Goal: Task Accomplishment & Management: Manage account settings

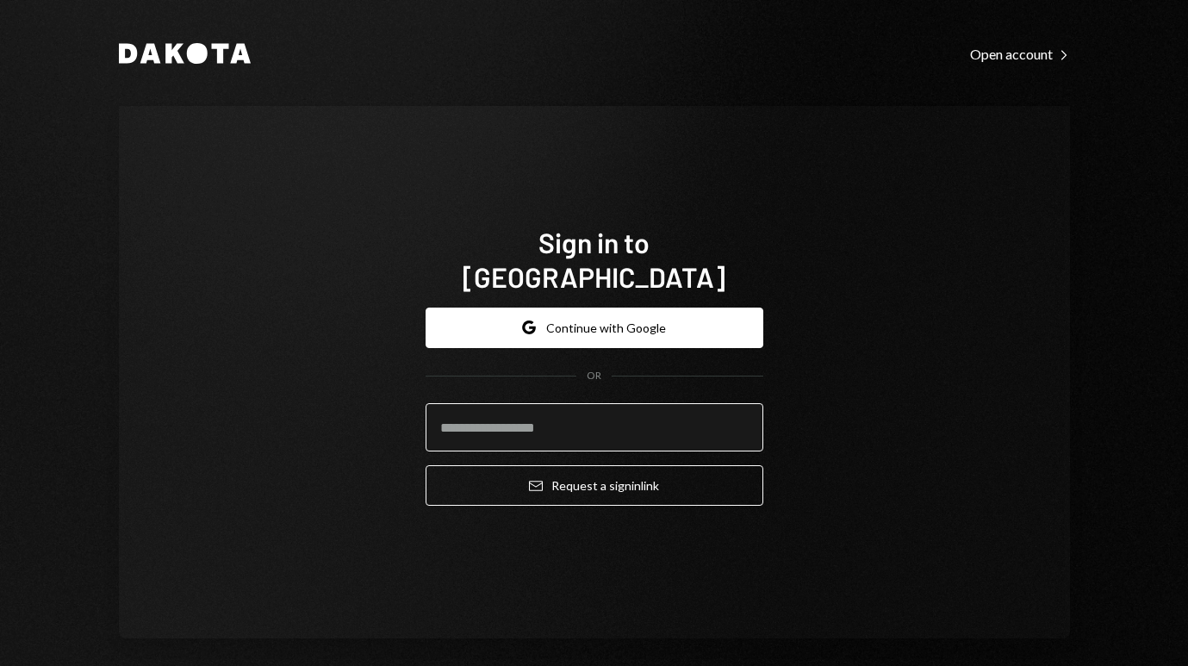
click at [544, 407] on input "email" at bounding box center [595, 427] width 338 height 48
type input "**********"
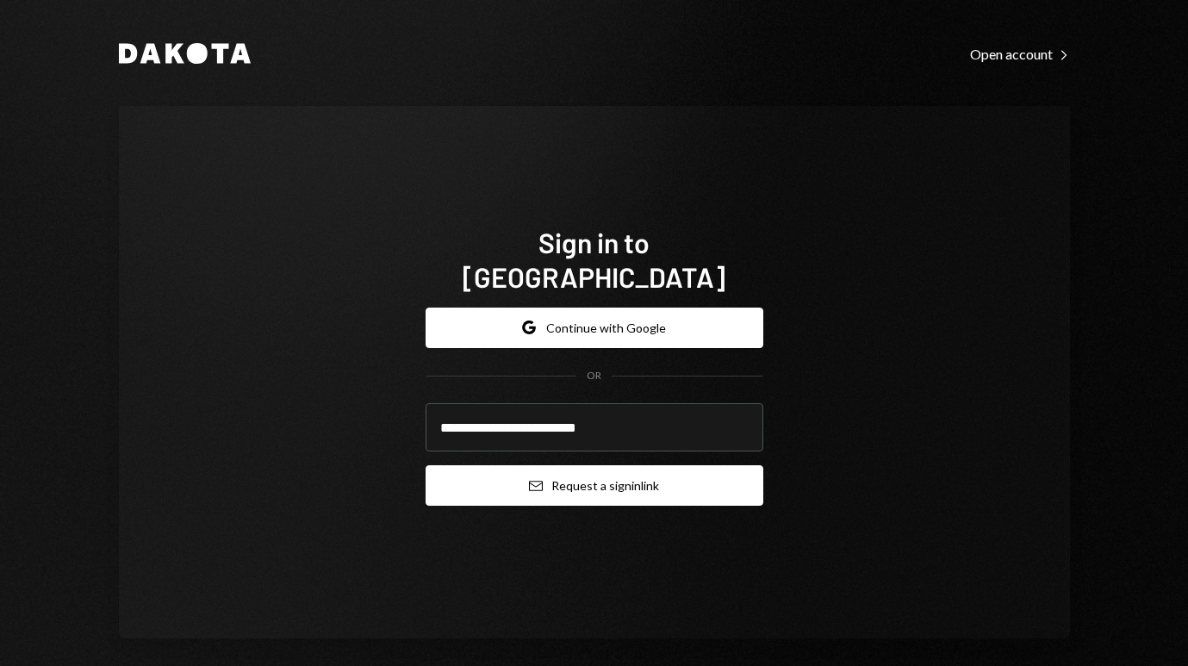
click at [578, 467] on button "Email Request a sign in link" at bounding box center [595, 485] width 338 height 40
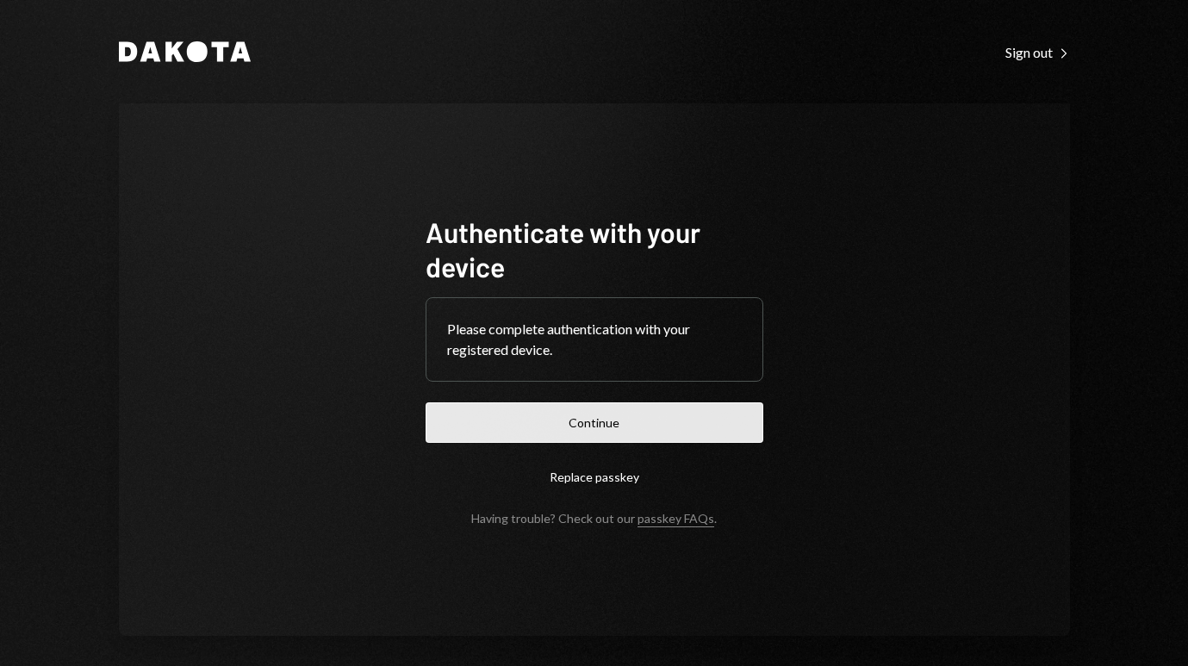
click at [593, 415] on button "Continue" at bounding box center [595, 422] width 338 height 40
